Goal: Check status: Check status

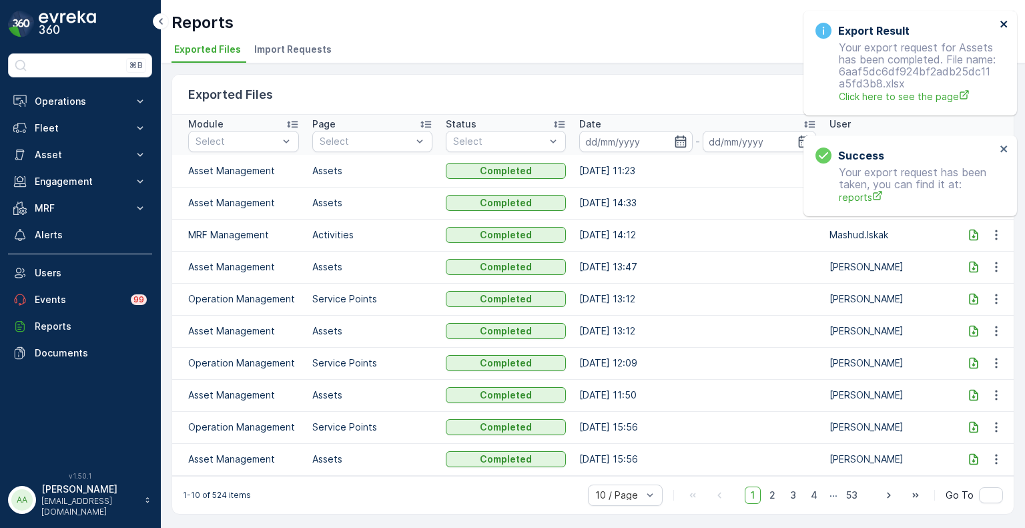
click at [1007, 29] on icon "close" at bounding box center [1004, 24] width 9 height 11
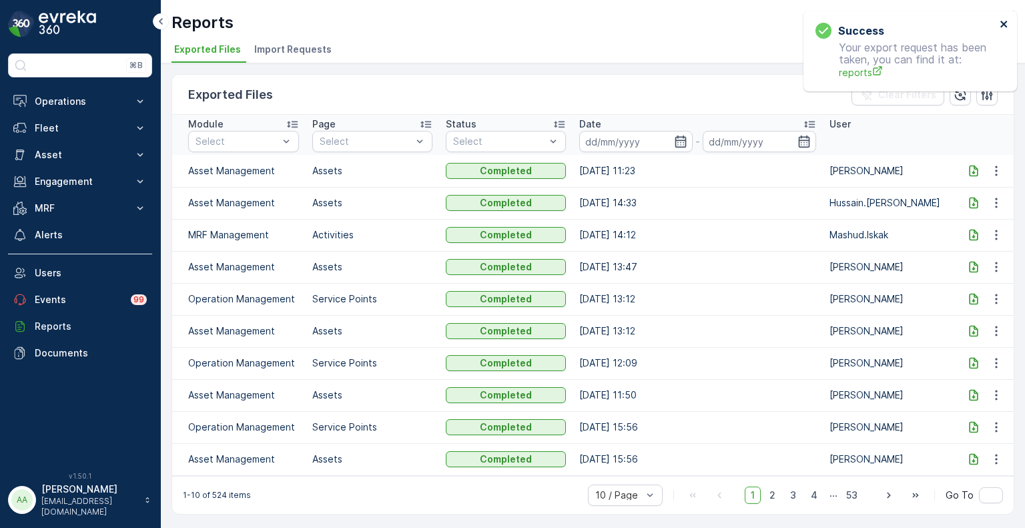
click at [1003, 24] on icon "close" at bounding box center [1004, 24] width 7 height 7
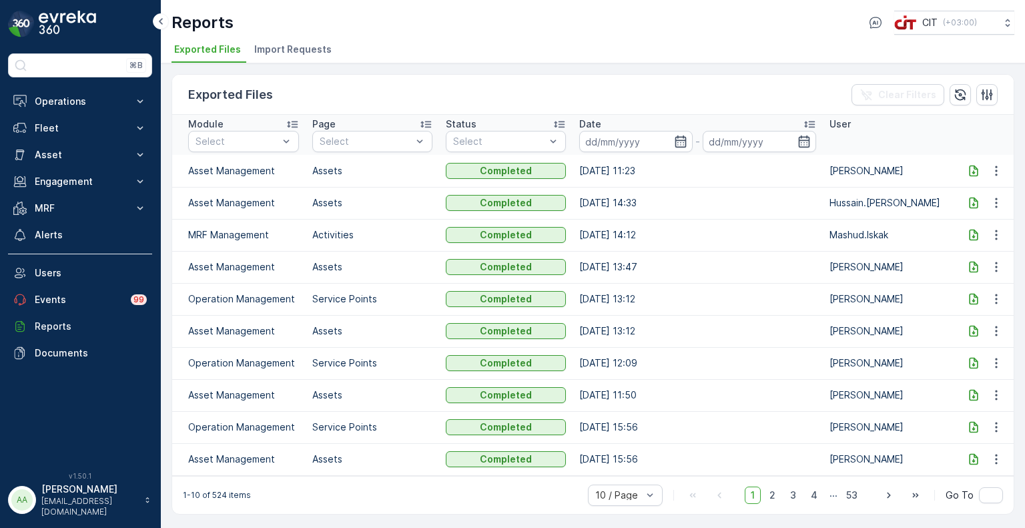
click at [969, 170] on icon at bounding box center [973, 170] width 13 height 13
click at [60, 122] on p "Fleet" at bounding box center [80, 128] width 91 height 13
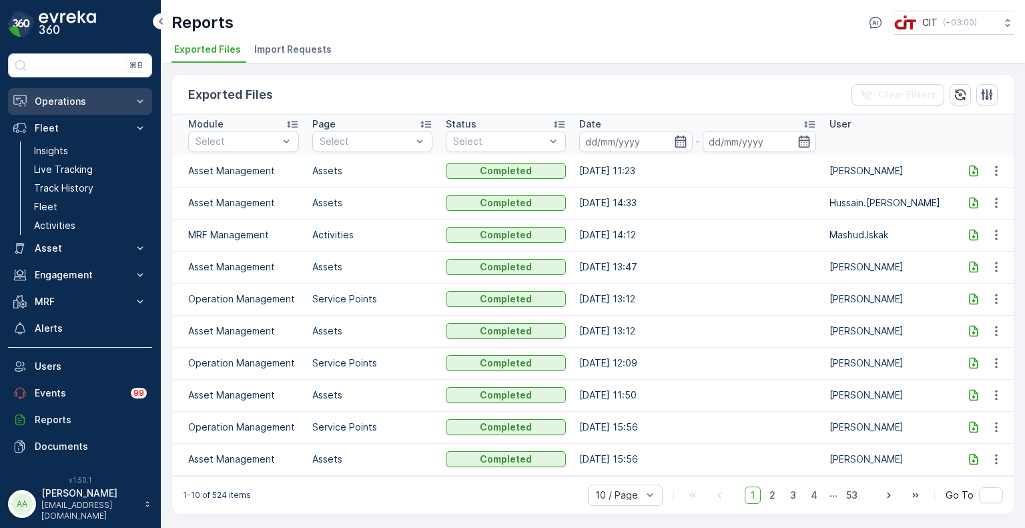
click at [70, 105] on p "Operations" at bounding box center [80, 101] width 91 height 13
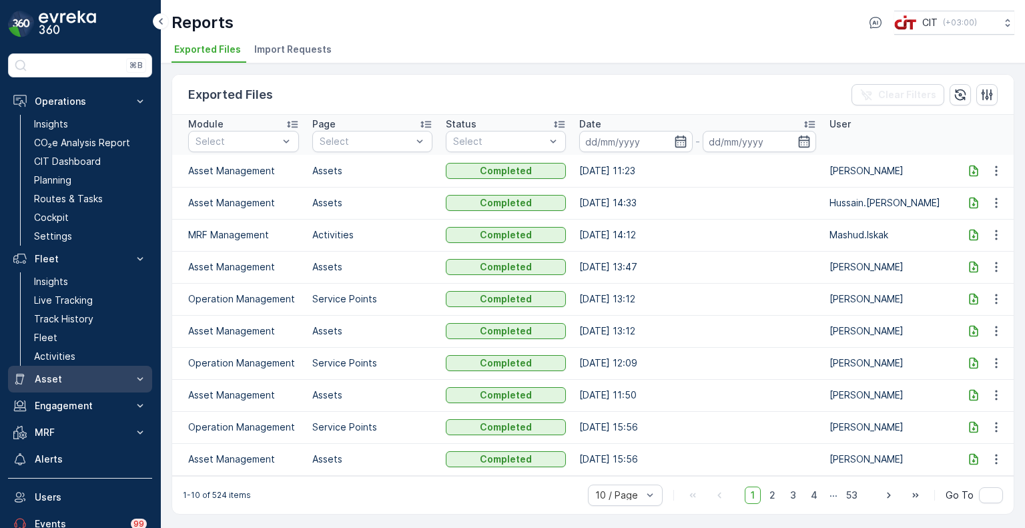
click at [56, 373] on p "Asset" at bounding box center [80, 379] width 91 height 13
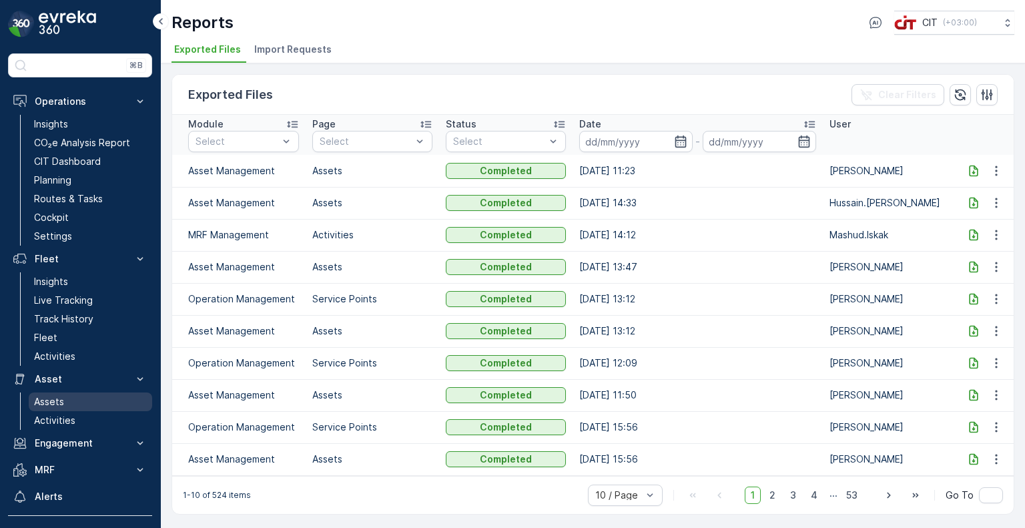
click at [56, 398] on p "Assets" at bounding box center [49, 401] width 30 height 13
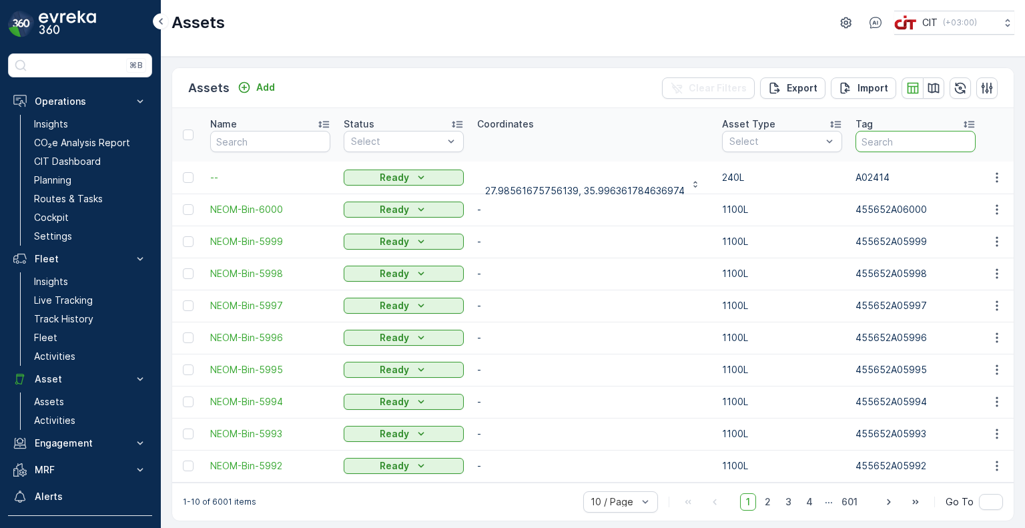
click at [893, 137] on input "text" at bounding box center [916, 141] width 120 height 21
paste input "455652A05419"
type input "455652A05419"
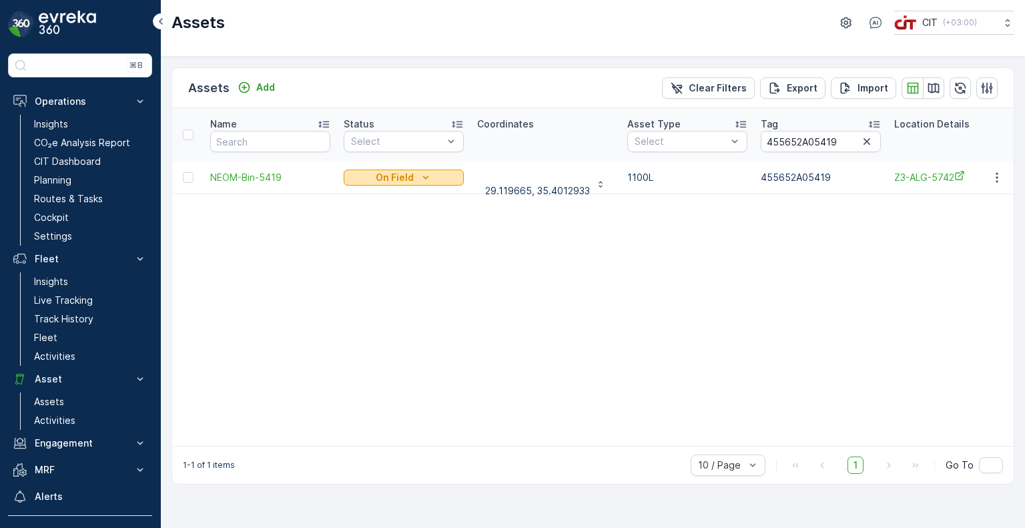
click at [437, 172] on div "On Field" at bounding box center [403, 177] width 109 height 13
click at [363, 202] on span "Ready" at bounding box center [366, 196] width 29 height 13
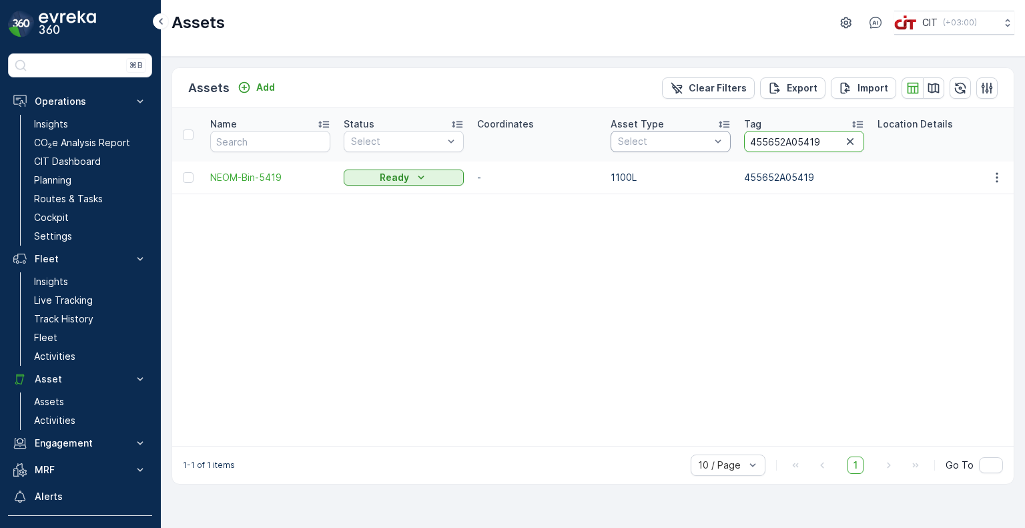
drag, startPoint x: 828, startPoint y: 137, endPoint x: 696, endPoint y: 143, distance: 132.3
paste input "4160"
type input "455652A04160"
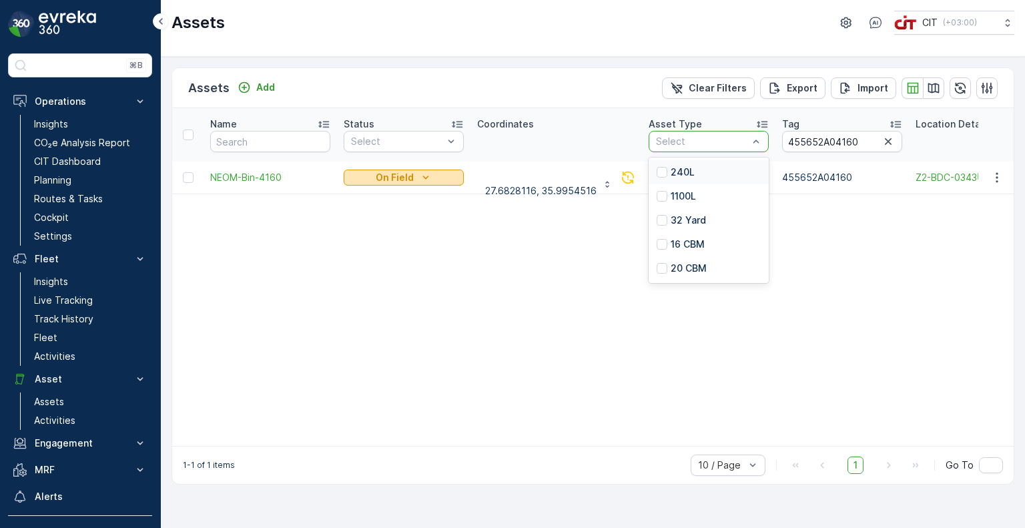
drag, startPoint x: 696, startPoint y: 143, endPoint x: 419, endPoint y: 180, distance: 280.2
click at [419, 180] on icon "On Field" at bounding box center [425, 177] width 13 height 13
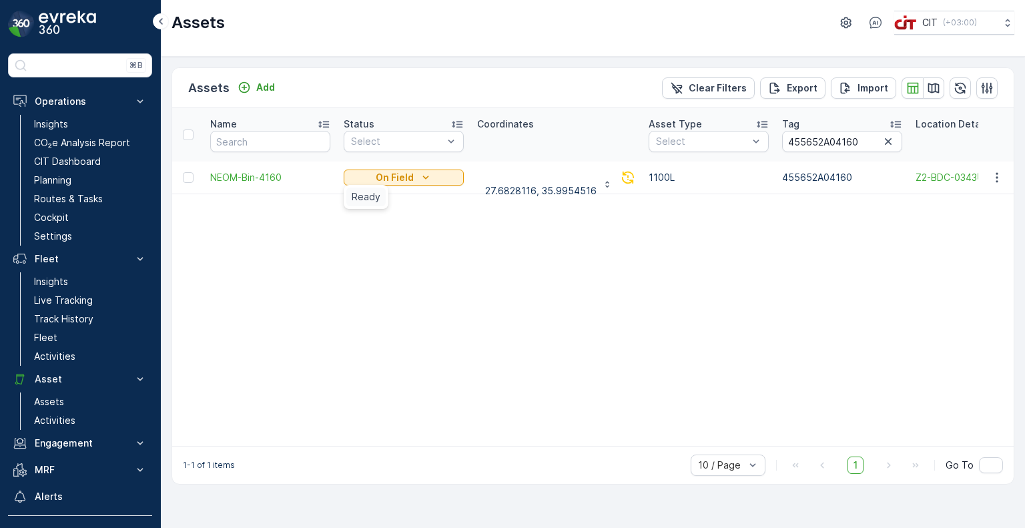
click at [373, 197] on span "Ready" at bounding box center [366, 196] width 29 height 13
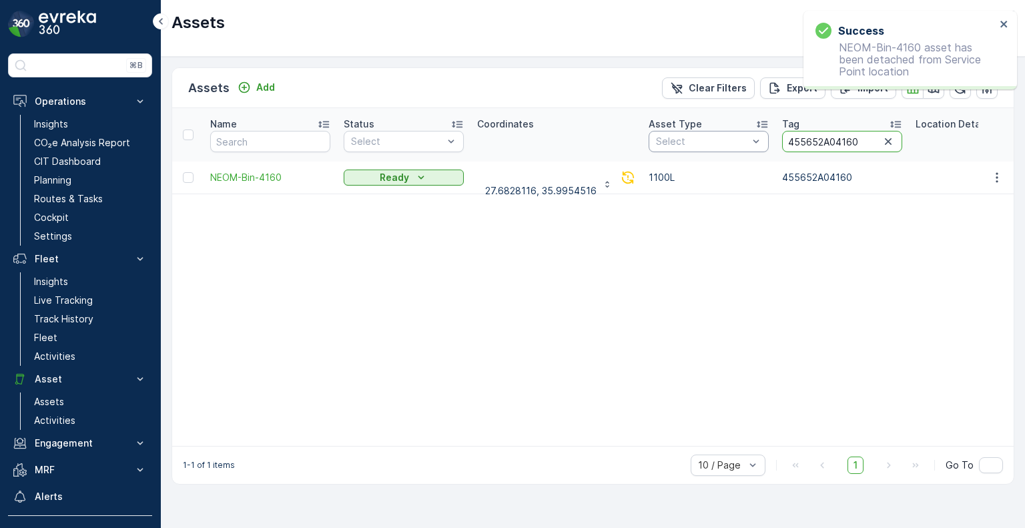
drag, startPoint x: 857, startPoint y: 140, endPoint x: 720, endPoint y: 138, distance: 136.9
paste input "2491"
type input "455652A02491"
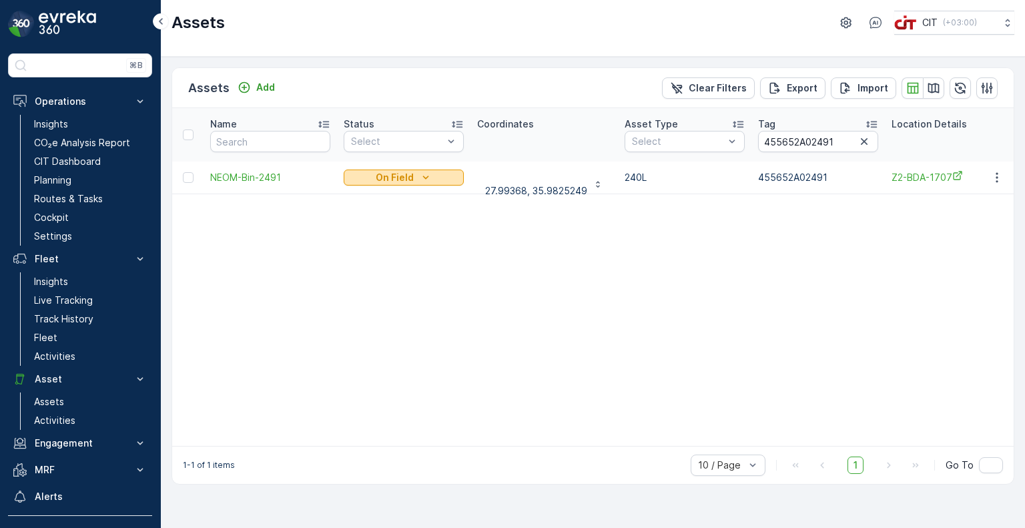
click at [423, 180] on icon "On Field" at bounding box center [425, 177] width 13 height 13
click at [361, 194] on span "Ready" at bounding box center [366, 196] width 29 height 13
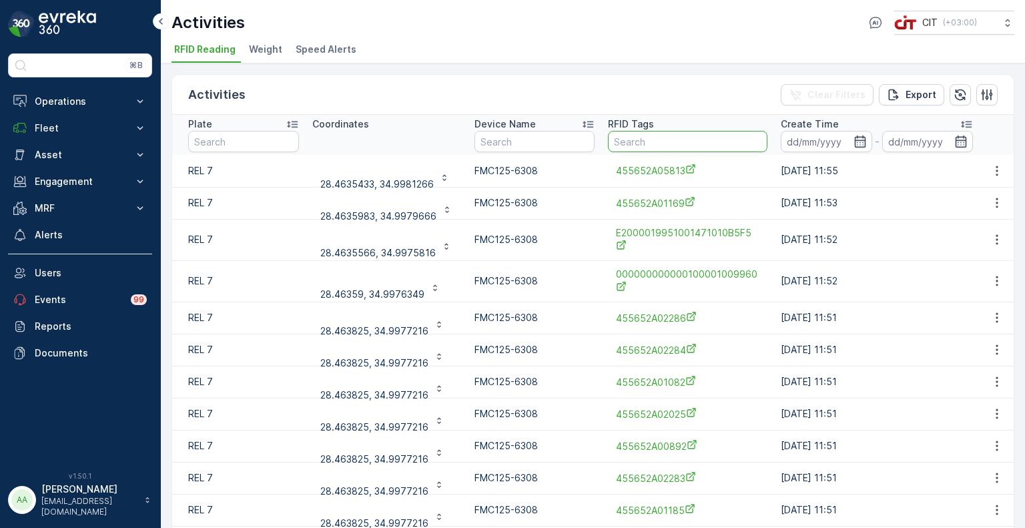
click at [663, 138] on input "text" at bounding box center [688, 141] width 160 height 21
paste input "455652A05419"
type input "455652A05419"
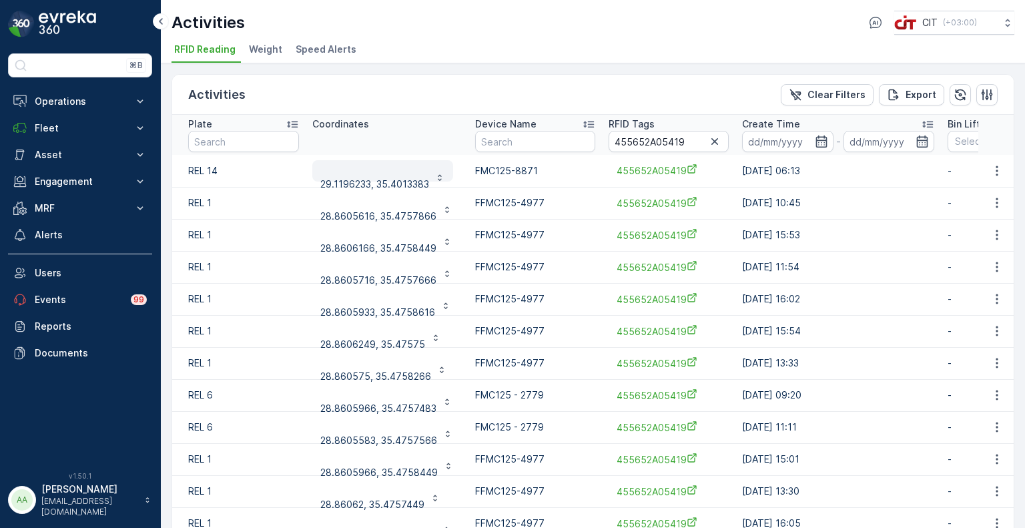
click at [403, 176] on p "29.1196233, 35.4013383" at bounding box center [374, 177] width 109 height 27
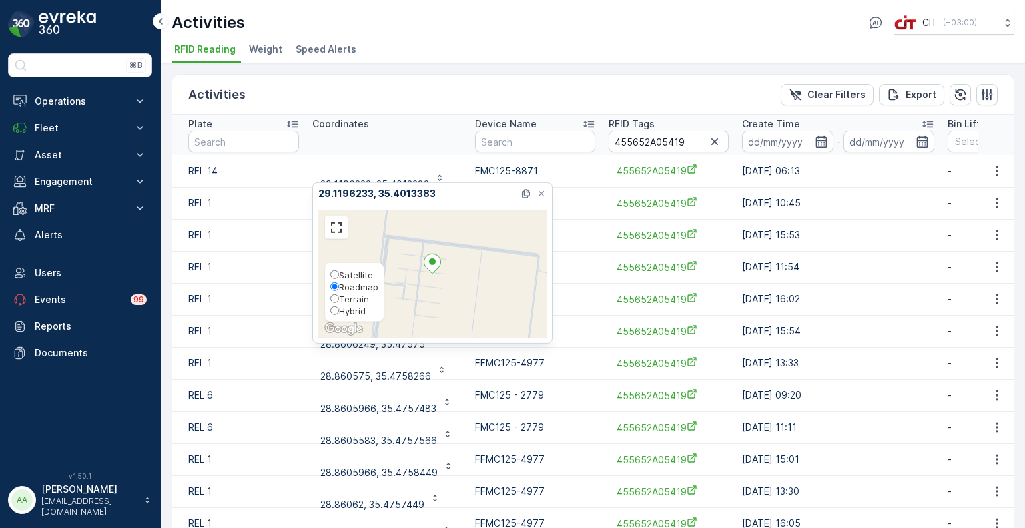
click at [348, 306] on span "Hybrid" at bounding box center [352, 311] width 27 height 11
click at [339, 306] on input "Hybrid" at bounding box center [334, 310] width 9 height 9
radio input "true"
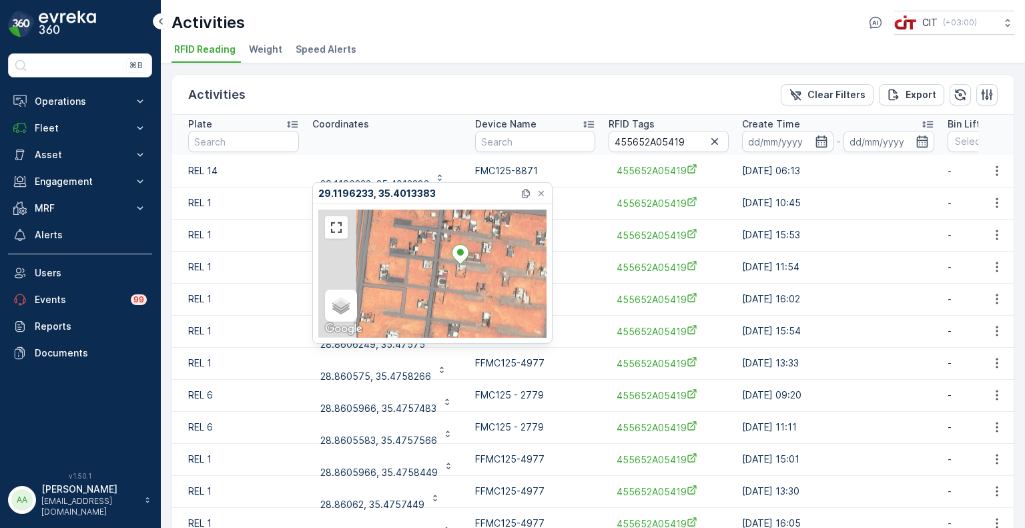
drag, startPoint x: 419, startPoint y: 290, endPoint x: 463, endPoint y: 259, distance: 54.1
click at [463, 259] on icon at bounding box center [460, 253] width 17 height 19
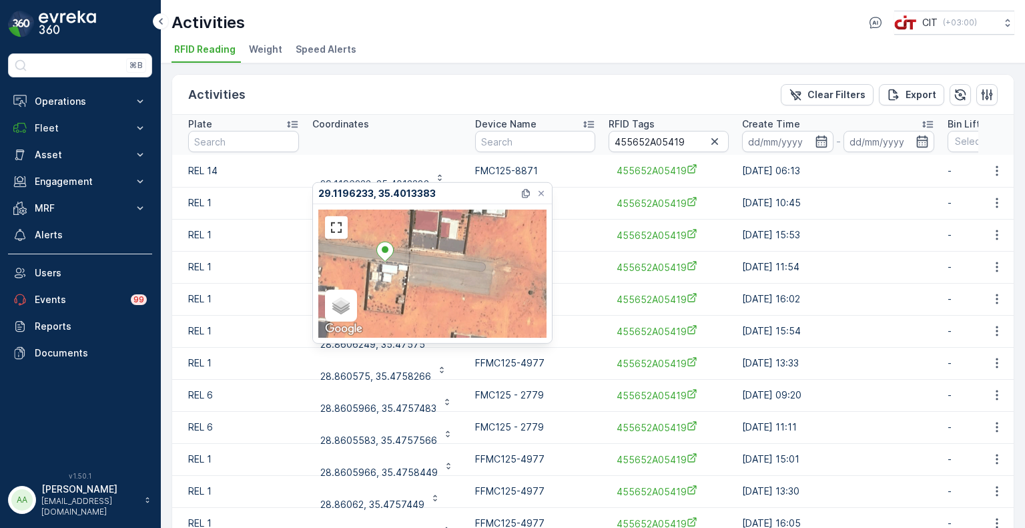
drag, startPoint x: 488, startPoint y: 270, endPoint x: 419, endPoint y: 273, distance: 69.5
click at [419, 270] on div "Satellite Roadmap Terrain Hybrid Leaflet Keyboard shortcuts Map Data Map data ©…" at bounding box center [432, 274] width 228 height 128
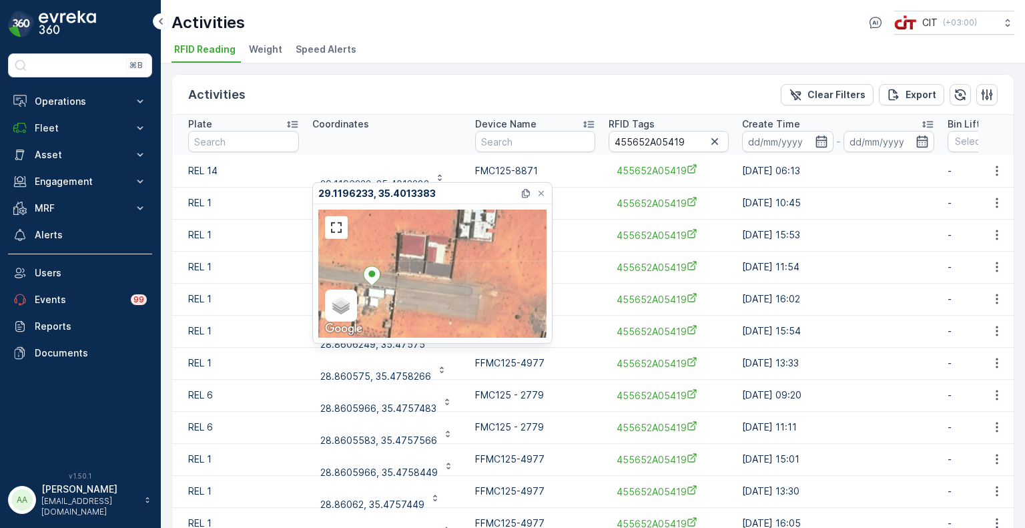
click at [411, 283] on div "Satellite Roadmap Terrain Hybrid Leaflet Keyboard shortcuts Map Data Map data ©…" at bounding box center [432, 274] width 228 height 128
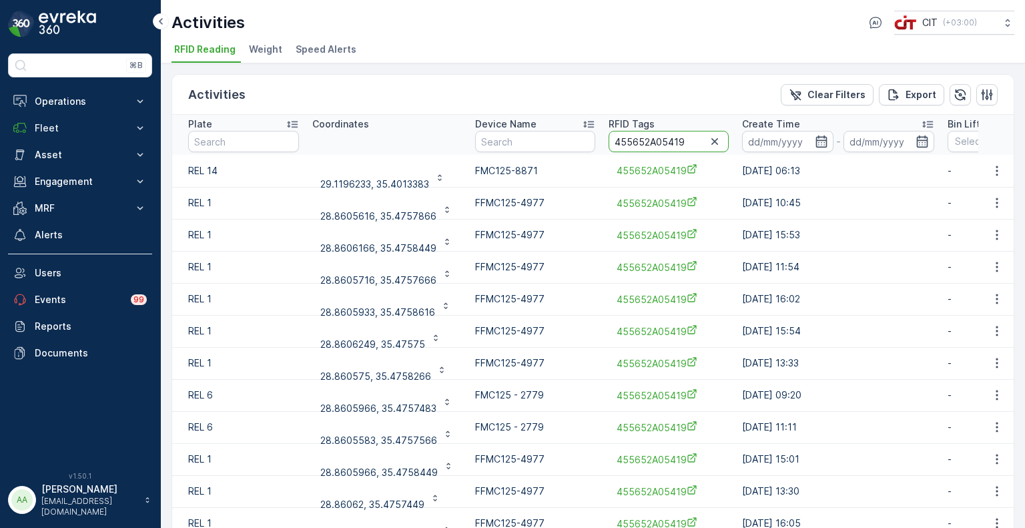
drag, startPoint x: 672, startPoint y: 141, endPoint x: 586, endPoint y: 126, distance: 87.5
click at [586, 126] on tr "Plate Coordinates Device Name RFID Tags 455652A05419 Create Time - Bin Lifting …" at bounding box center [928, 135] width 1513 height 40
paste input "2491"
type input "455652A02491"
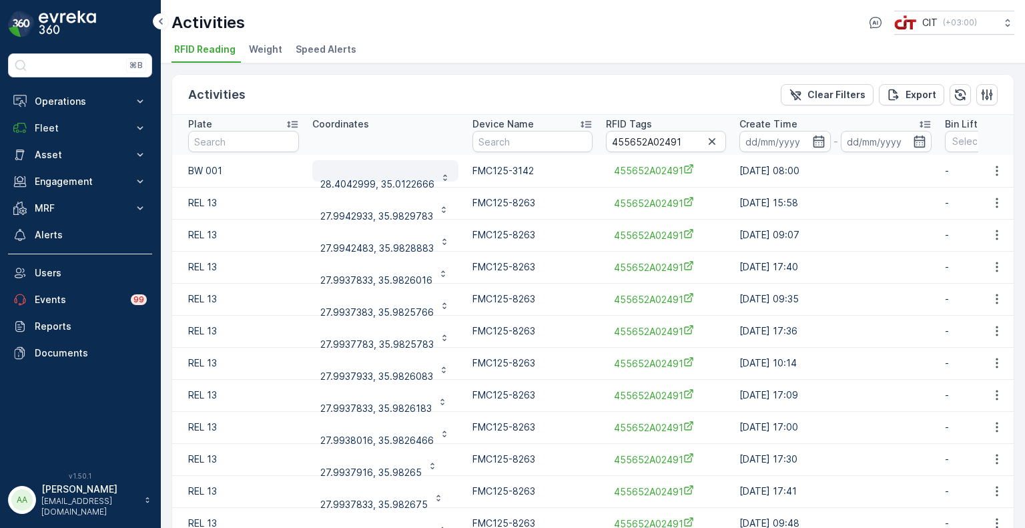
click at [401, 180] on p "28.4042999, 35.0122666" at bounding box center [377, 184] width 114 height 13
click at [457, 93] on div "Activities Clear Filters Export" at bounding box center [593, 95] width 842 height 40
drag, startPoint x: 687, startPoint y: 141, endPoint x: 583, endPoint y: 146, distance: 104.2
click at [583, 146] on tr "Plate Coordinates Device Name RFID Tags 455652A02491 Create Time - Bin Lifting …" at bounding box center [909, 135] width 1475 height 40
paste input "4160"
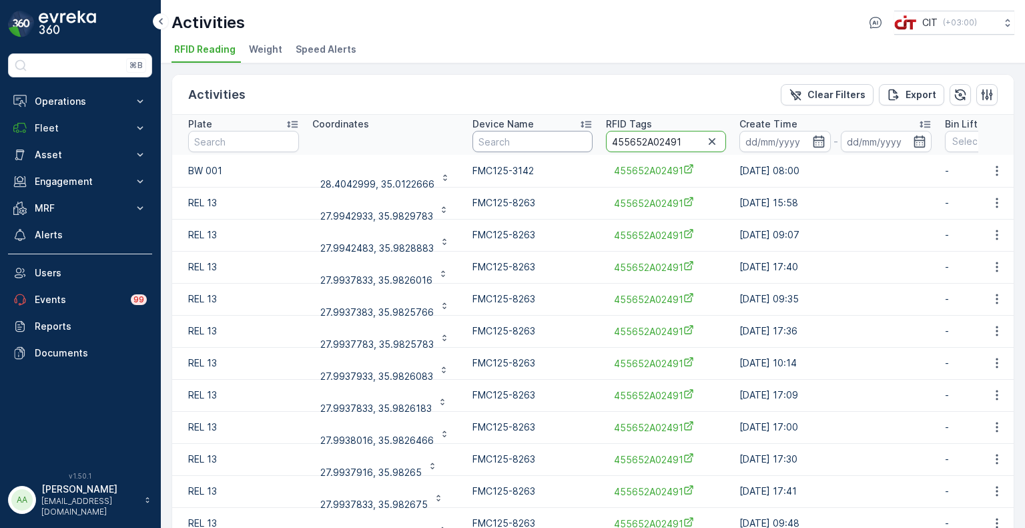
type input "455652A04160"
click at [419, 182] on p "28.5090083, 35.0040616" at bounding box center [377, 184] width 115 height 13
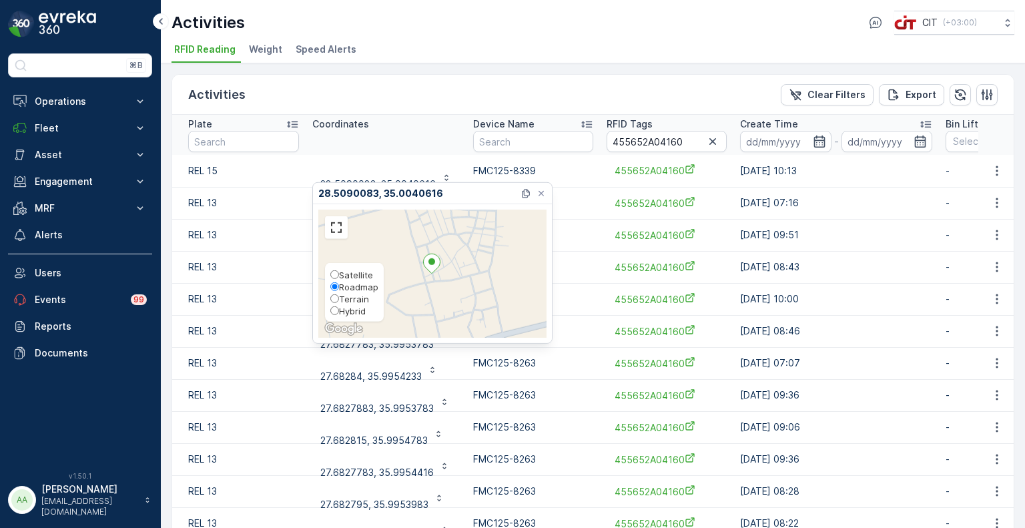
click at [352, 314] on span "Hybrid" at bounding box center [352, 311] width 27 height 11
click at [339, 314] on input "Hybrid" at bounding box center [334, 310] width 9 height 9
radio input "true"
